Goal: Task Accomplishment & Management: Manage account settings

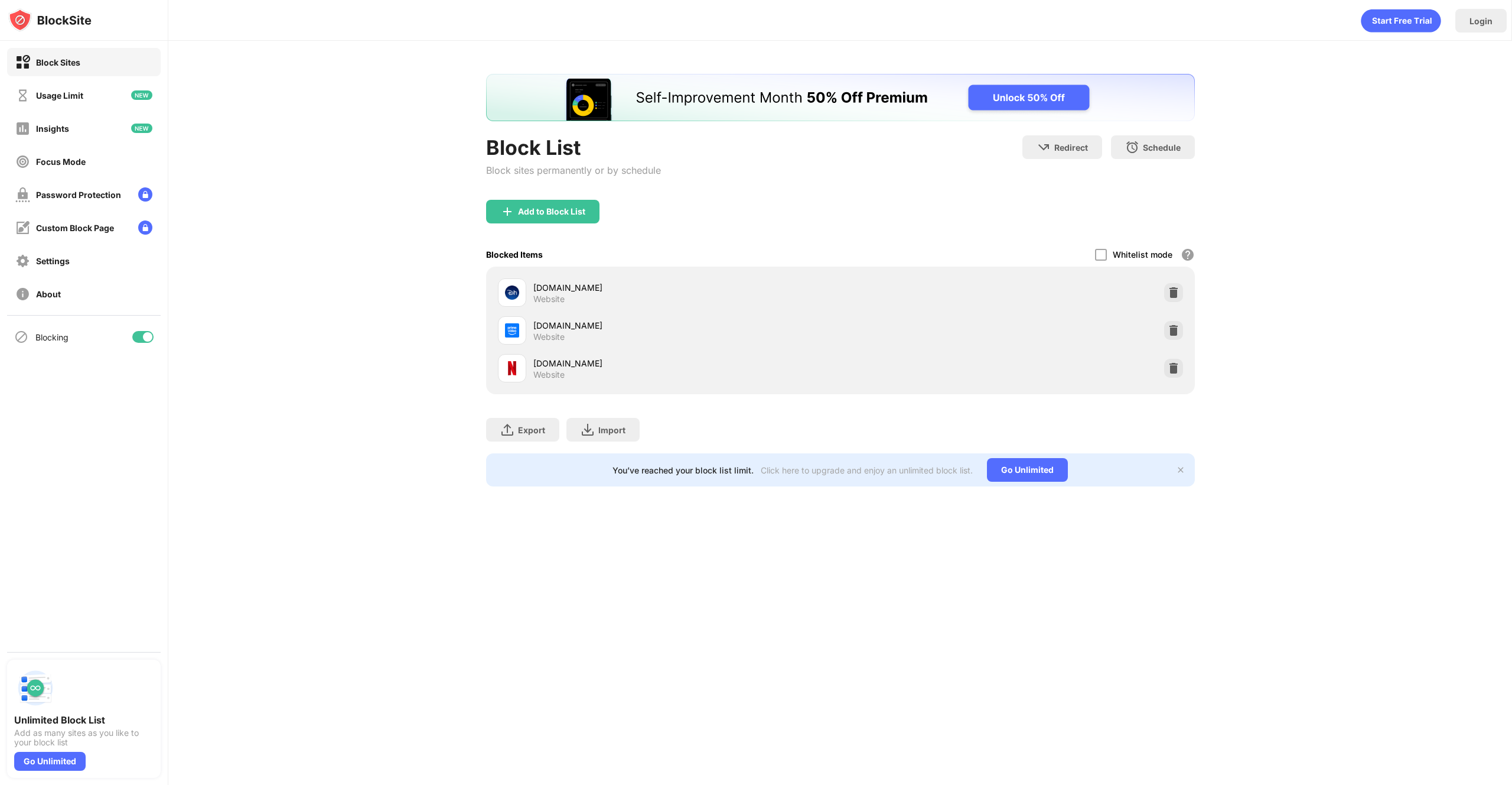
click at [136, 335] on div at bounding box center [143, 337] width 21 height 12
click at [144, 337] on div at bounding box center [143, 337] width 21 height 12
click at [276, 428] on div "Block List Block sites permanently or by schedule Redirect Choose a site to be …" at bounding box center [840, 280] width 1344 height 479
